Goal: Task Accomplishment & Management: Manage account settings

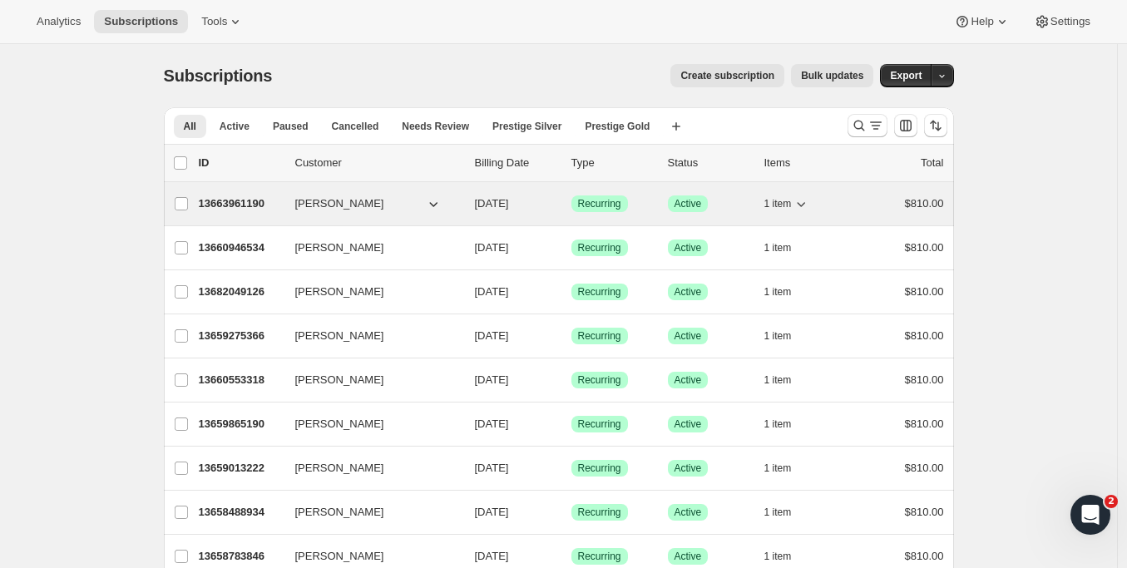
click at [340, 204] on span "[PERSON_NAME]" at bounding box center [339, 203] width 89 height 17
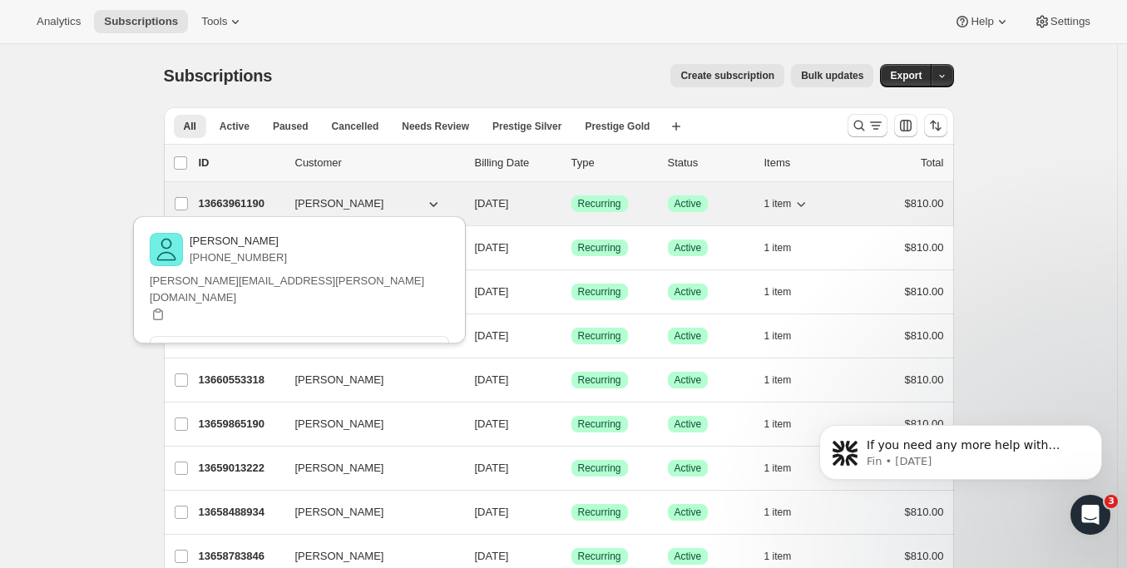
click at [246, 202] on p "13663961190" at bounding box center [240, 203] width 83 height 17
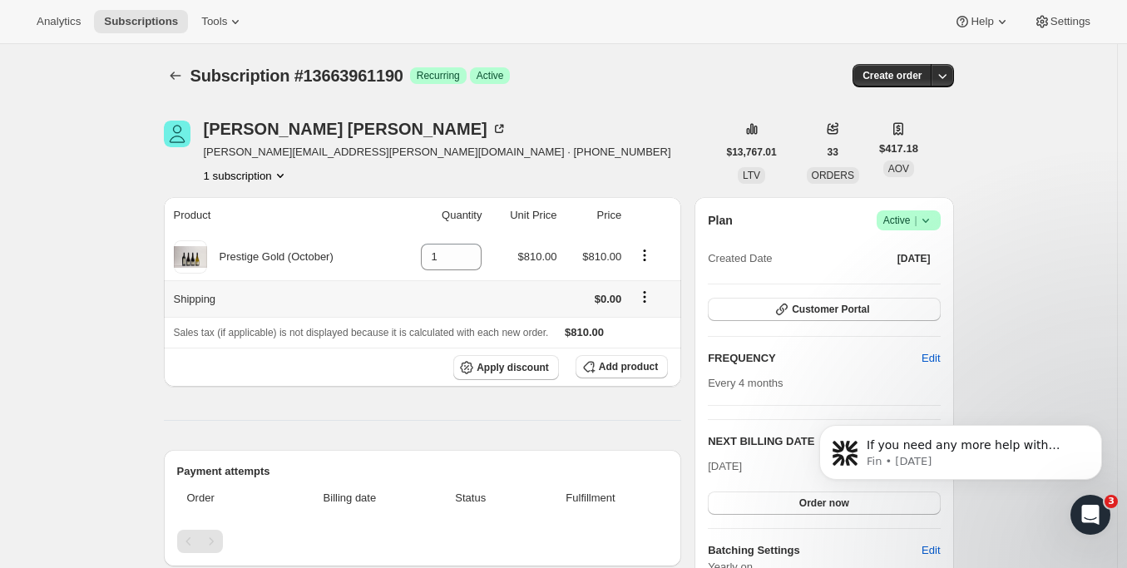
click at [651, 294] on icon "Shipping actions" at bounding box center [644, 296] width 17 height 17
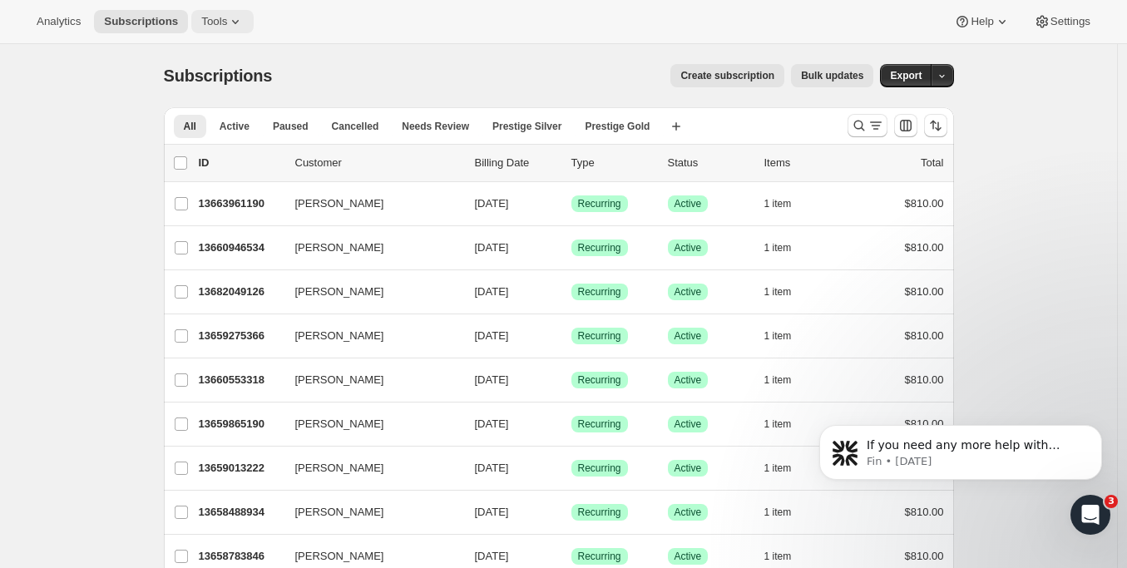
click at [227, 27] on icon at bounding box center [235, 21] width 17 height 17
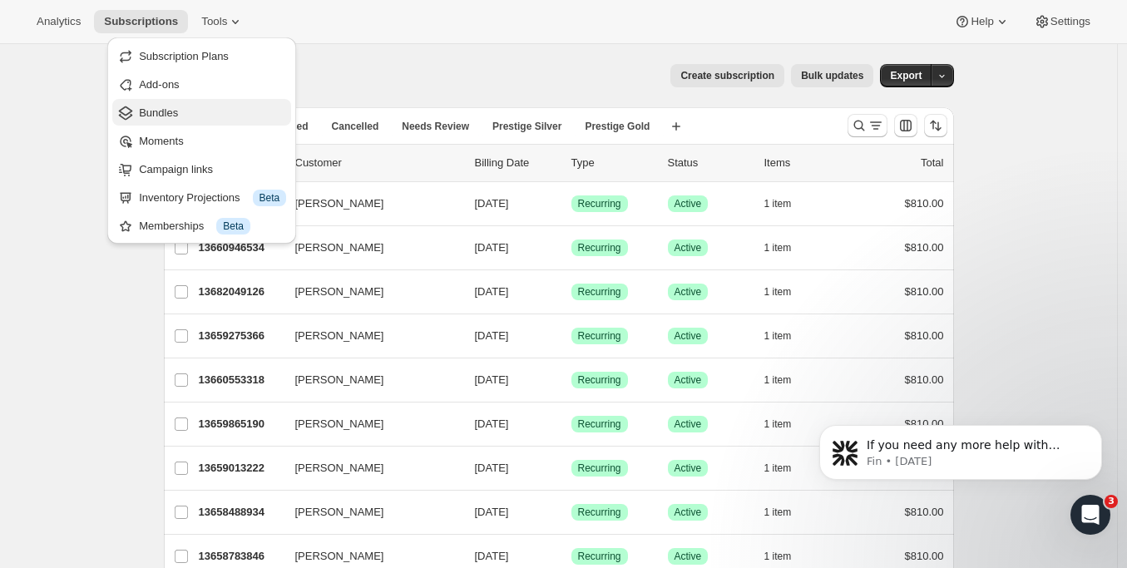
click at [196, 111] on span "Bundles" at bounding box center [212, 113] width 147 height 17
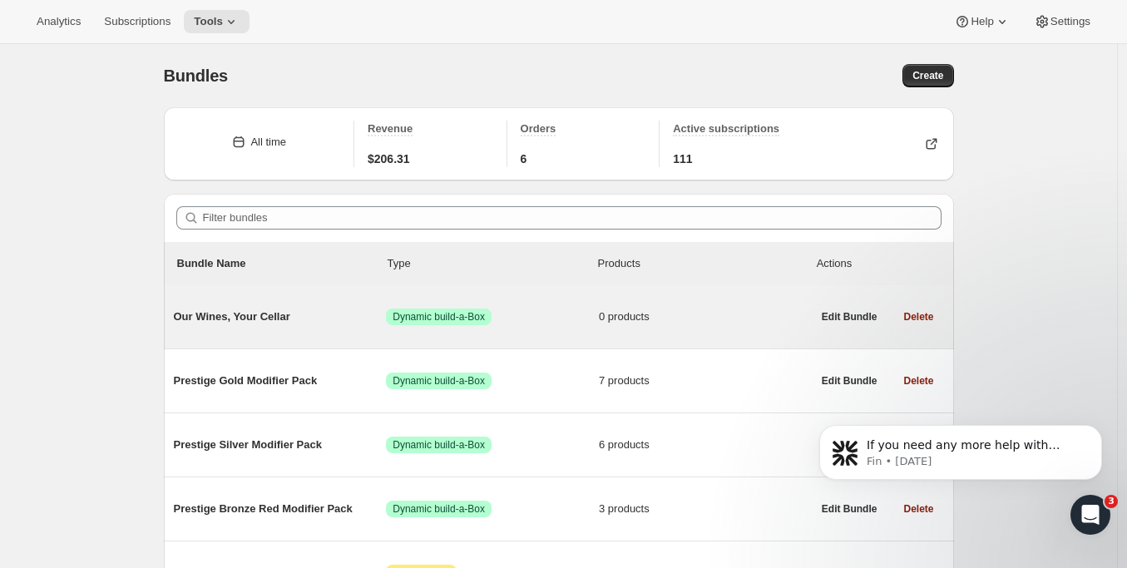
click at [267, 317] on span "Our Wines, Your Cellar" at bounding box center [280, 316] width 213 height 17
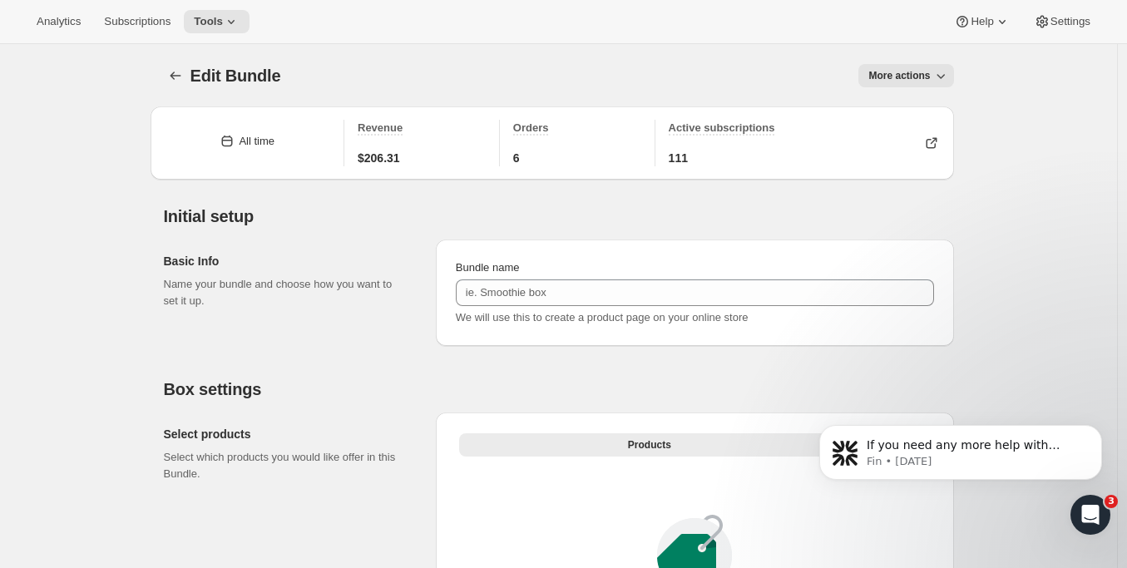
type input "Our Wines, Your Cellar"
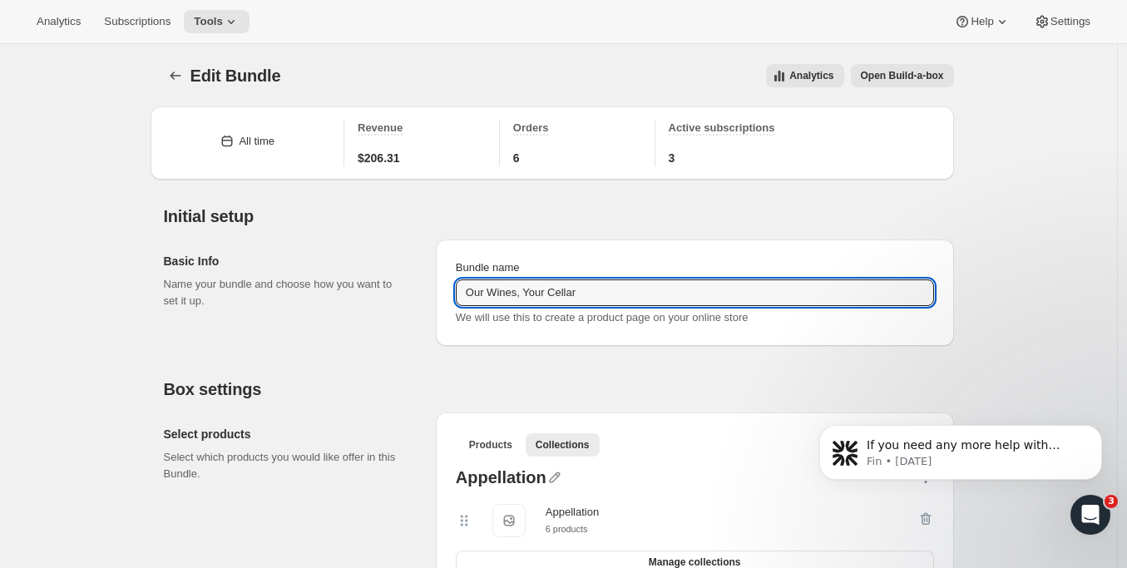
drag, startPoint x: 594, startPoint y: 293, endPoint x: 418, endPoint y: 288, distance: 176.3
click at [418, 288] on div "Basic Info Name your bundle and choose how you want to set it up. Bundle name O…" at bounding box center [559, 286] width 790 height 120
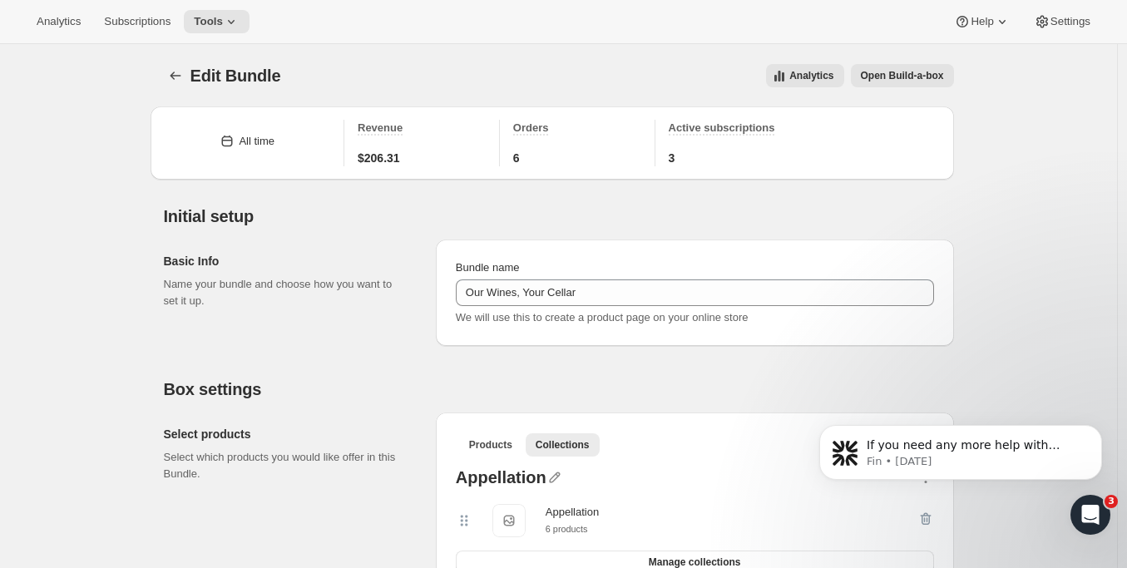
click at [192, 318] on div "Basic Info Name your bundle and choose how you want to set it up." at bounding box center [293, 292] width 259 height 106
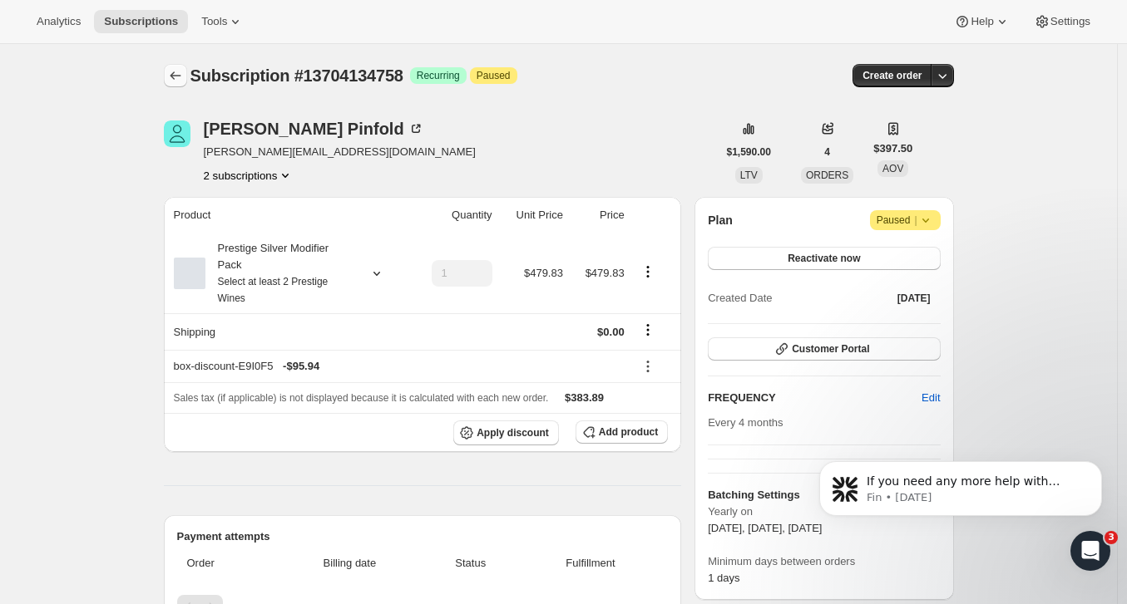
click at [174, 69] on icon "Subscriptions" at bounding box center [175, 75] width 17 height 17
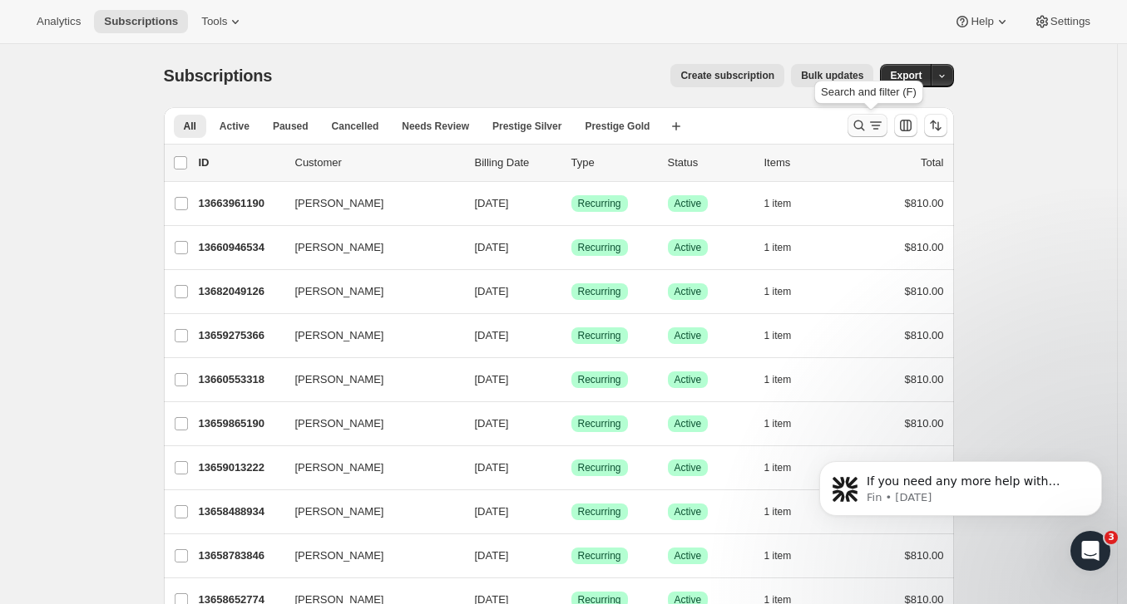
click at [867, 128] on icon "Search and filter results" at bounding box center [859, 125] width 17 height 17
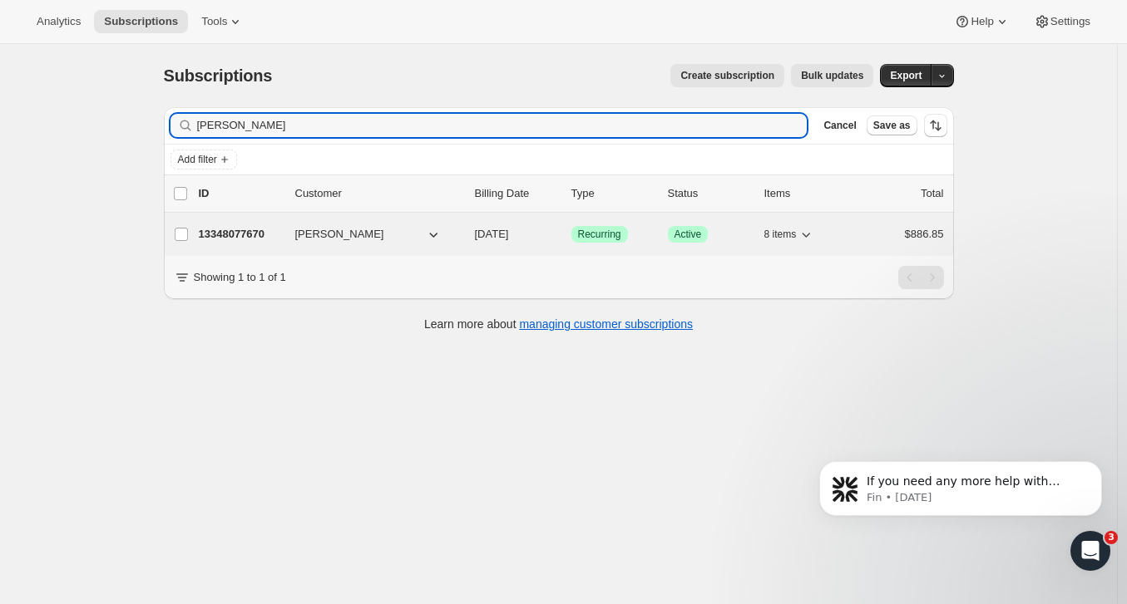
type input "Joel Stewart"
click at [249, 232] on p "13348077670" at bounding box center [240, 234] width 83 height 17
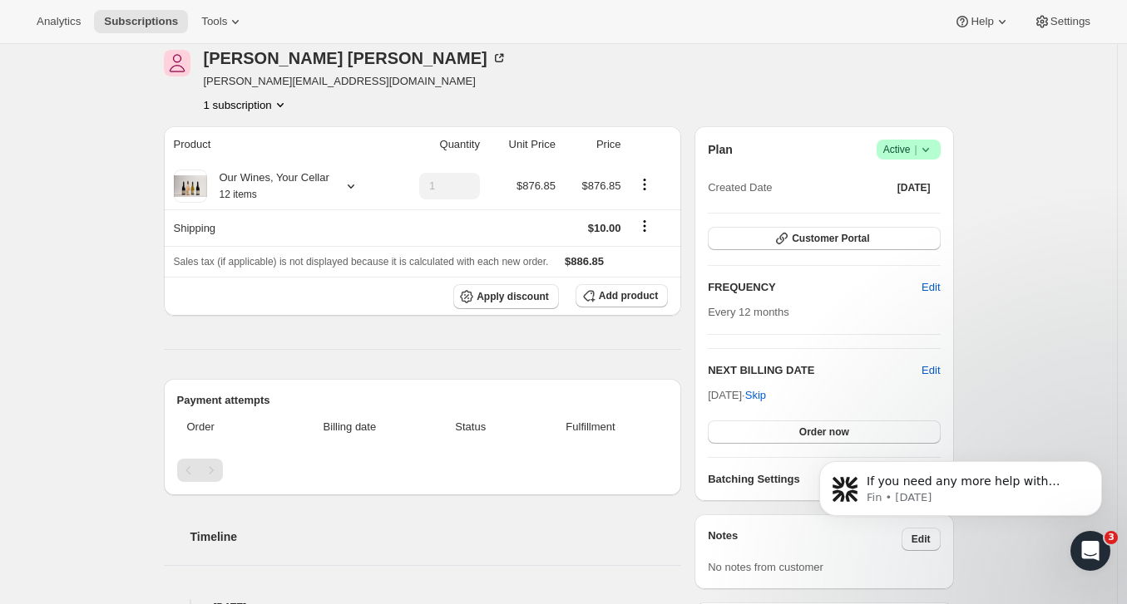
scroll to position [43, 0]
